Goal: Check status

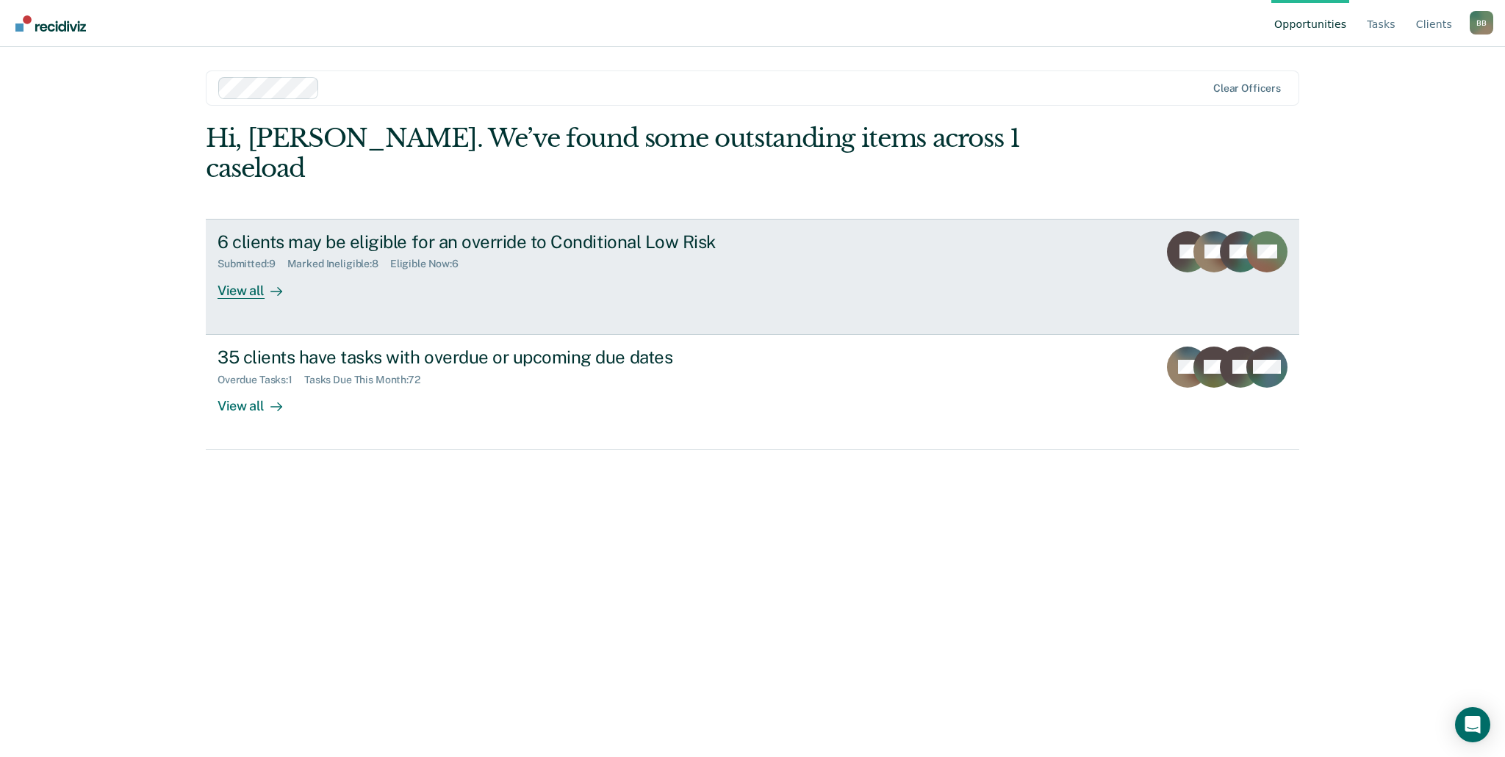
click at [251, 270] on div "View all" at bounding box center [258, 284] width 82 height 29
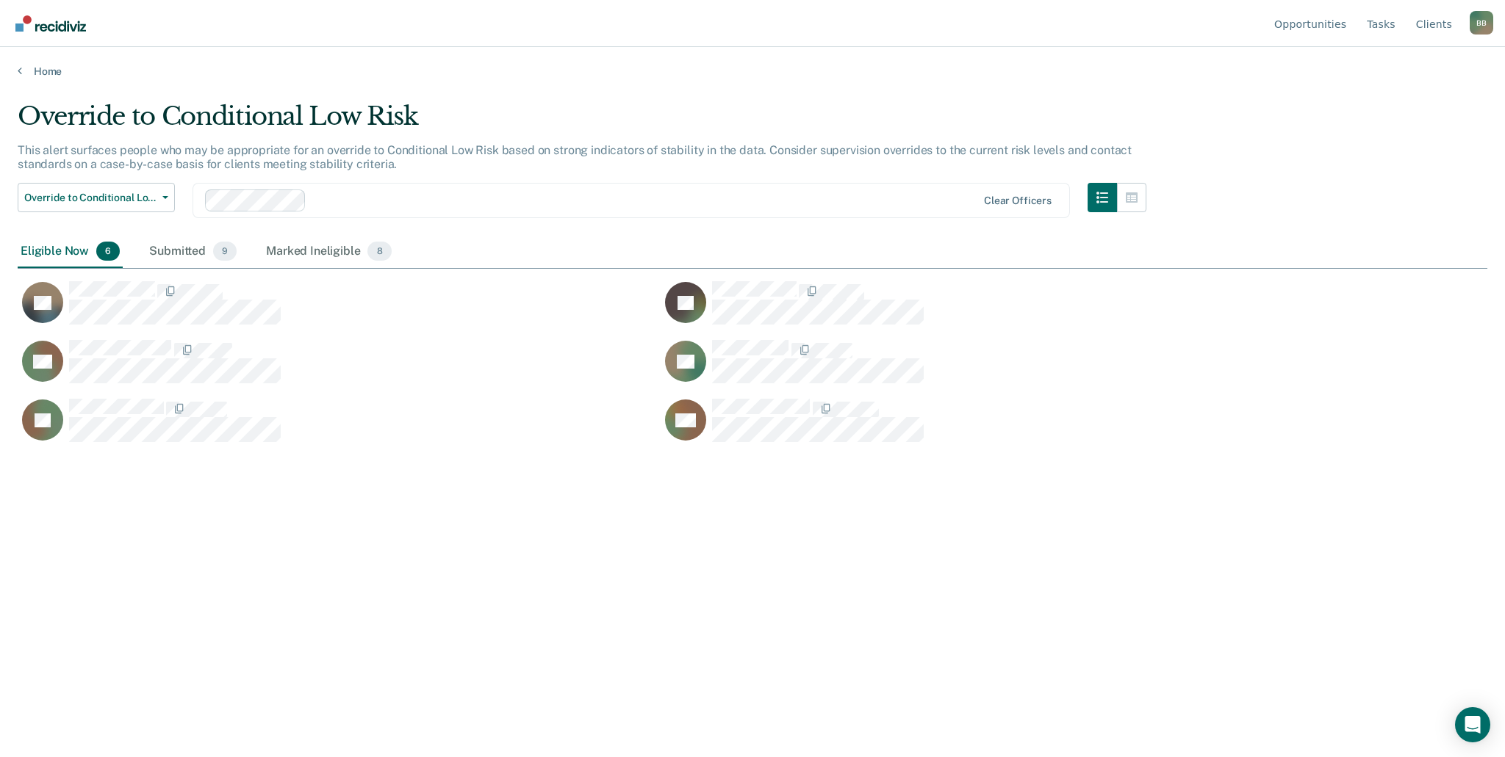
scroll to position [535, 1458]
